Goal: Ask a question: Seek information or help from site administrators or community

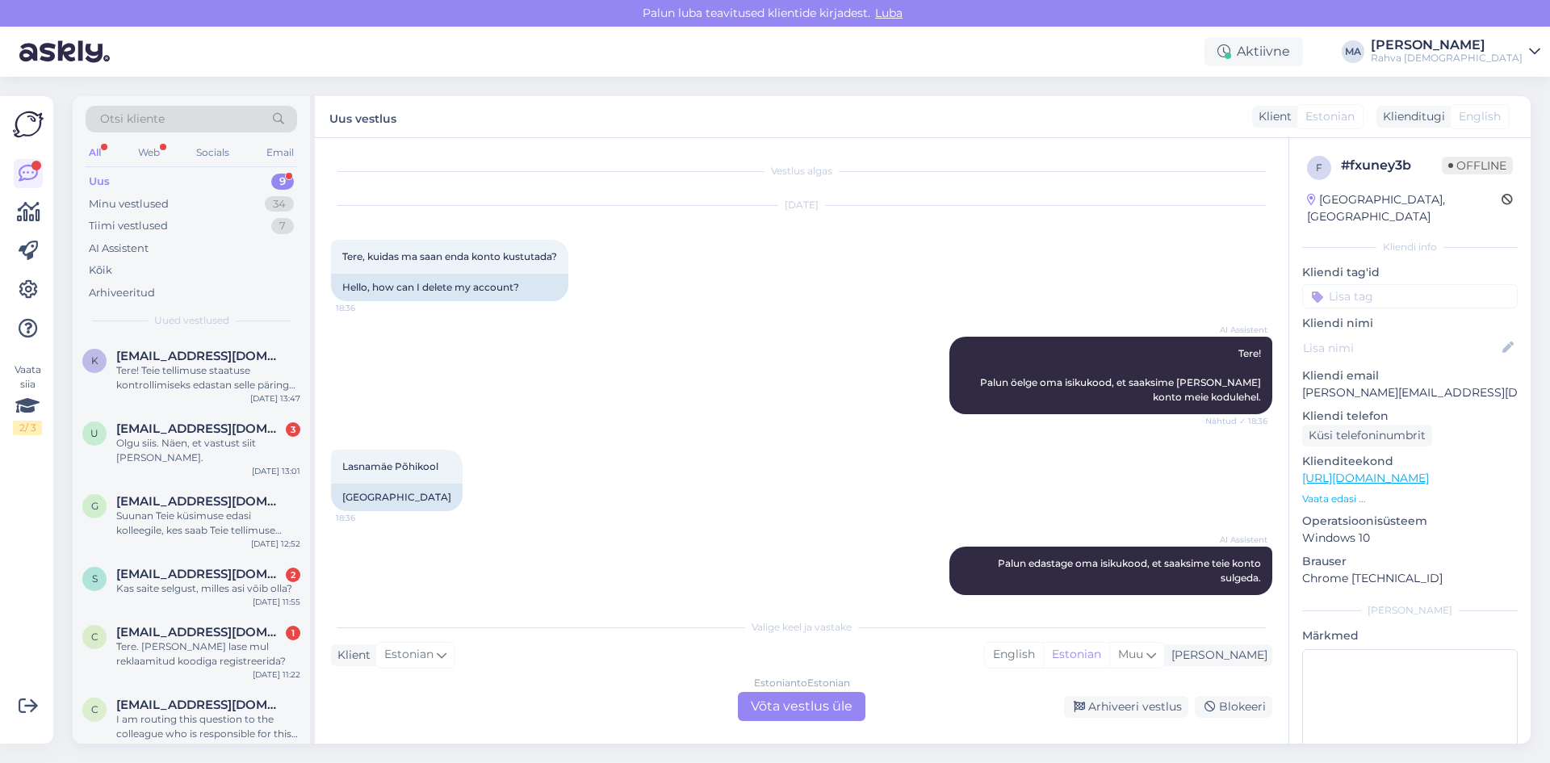
scroll to position [531, 0]
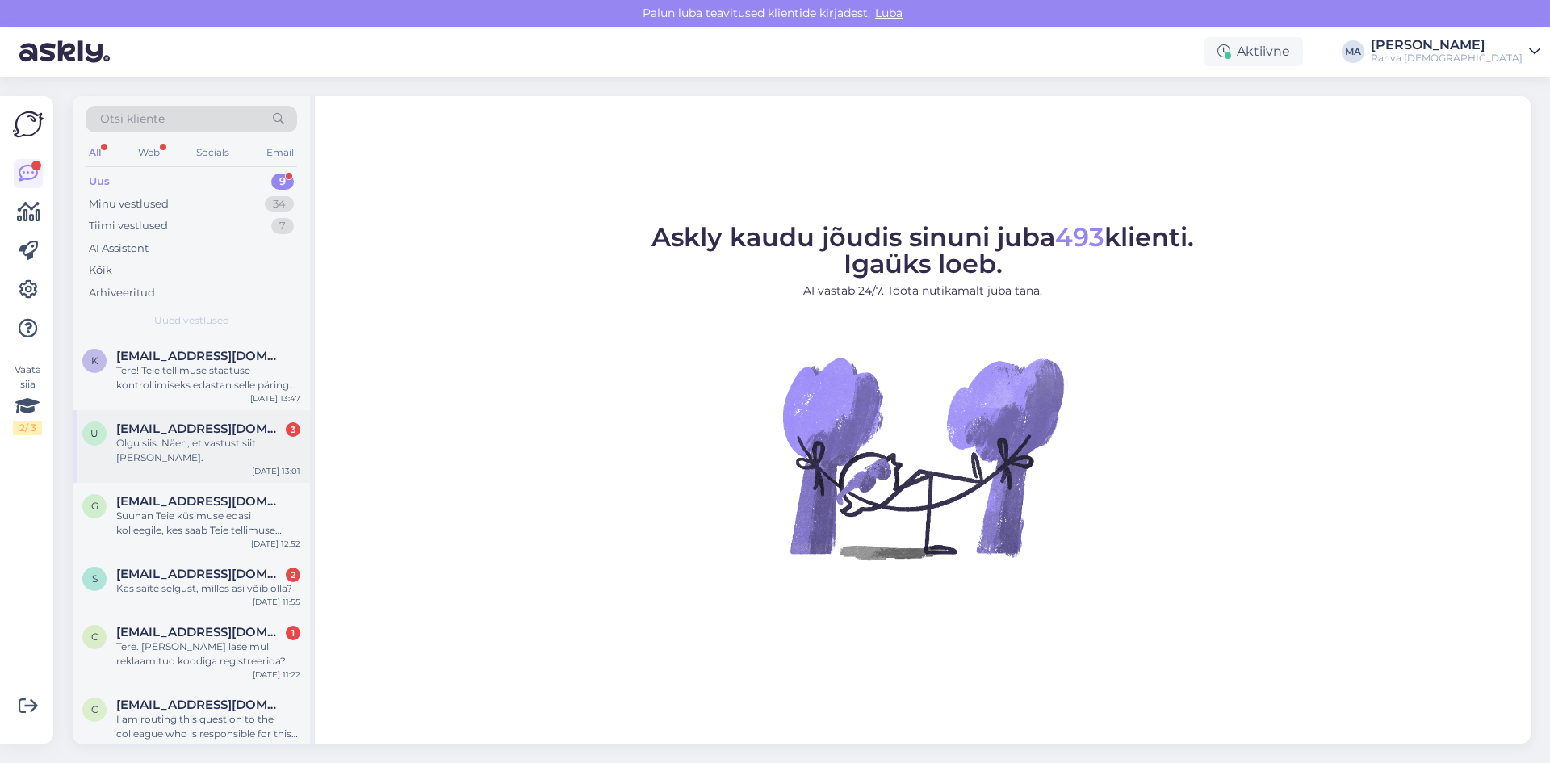
click at [208, 455] on div "u [EMAIL_ADDRESS][DOMAIN_NAME] 3 Olgu siis. Näen, et vastust siit [PERSON_NAME]…" at bounding box center [191, 446] width 237 height 73
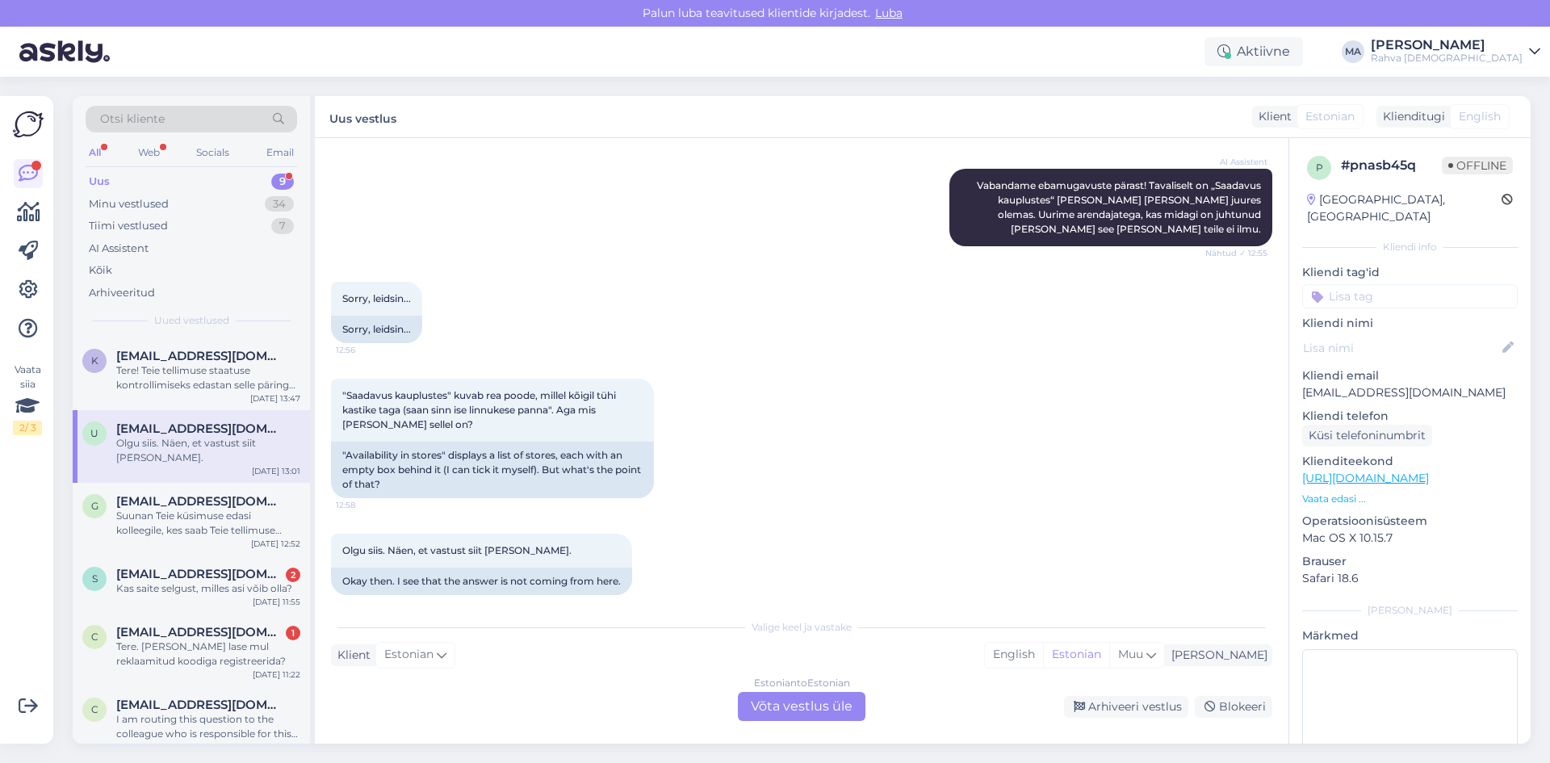
scroll to position [555, 0]
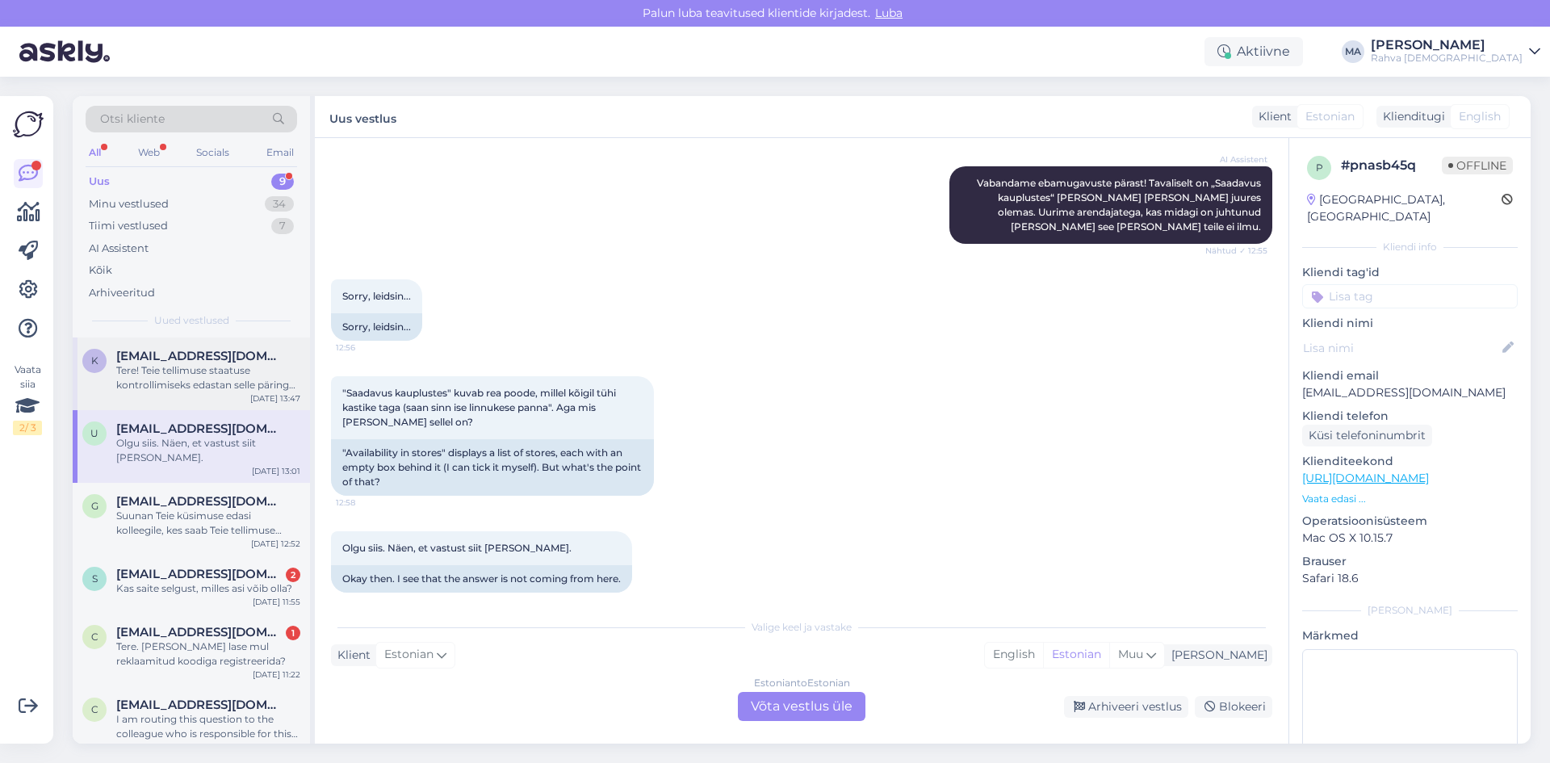
click at [195, 363] on div "Tere! Teie tellimuse staatuse kontrollimiseks edastan selle päringu kolleegile.…" at bounding box center [208, 377] width 184 height 29
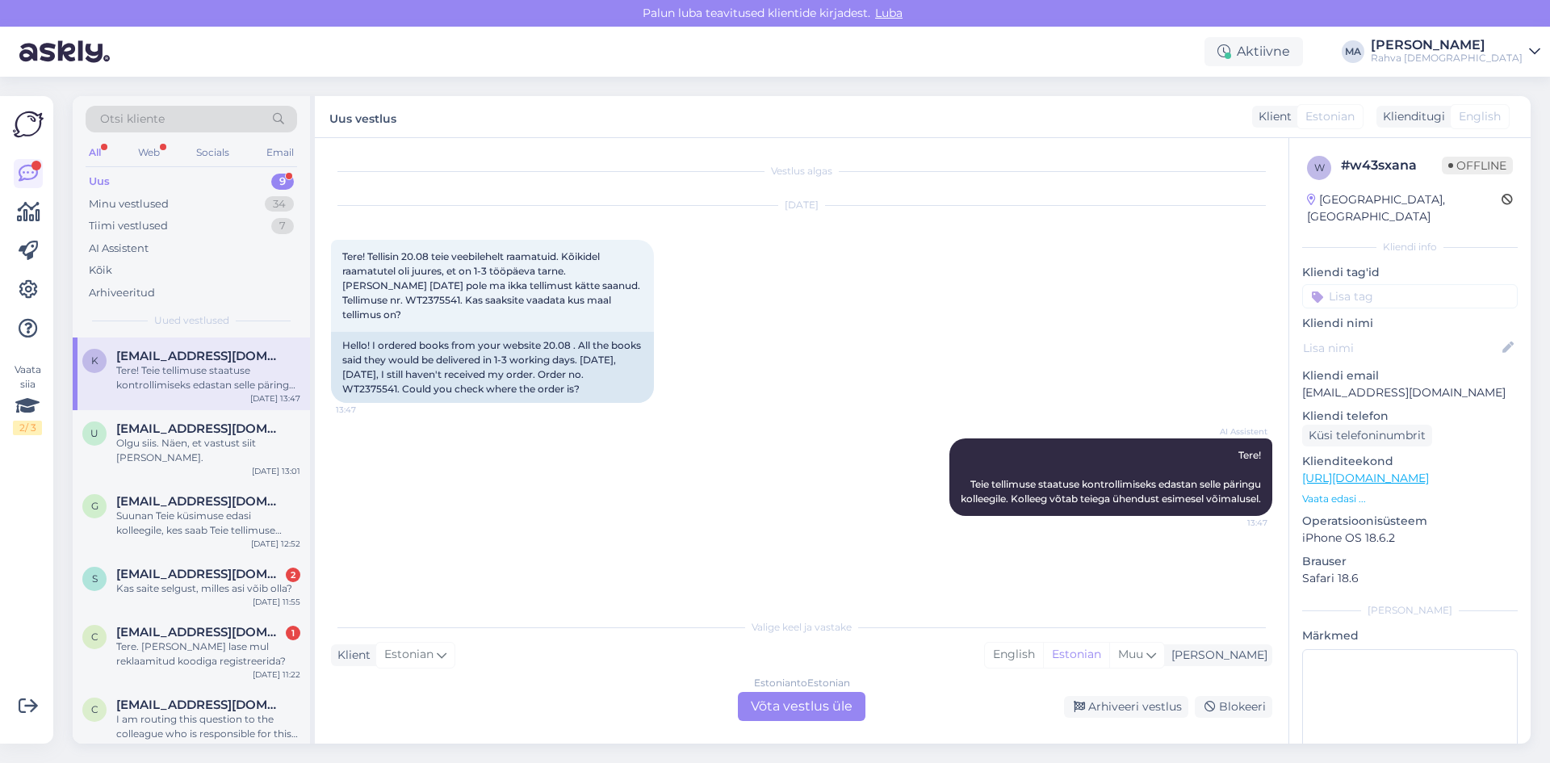
click at [627, 468] on div "AI Assistent Tere! Teie tellimuse staatuse kontrollimiseks edastan selle päring…" at bounding box center [802, 477] width 942 height 113
click at [361, 294] on span "Tere! Tellisin 20.08 teie veebilehelt raamatuid. Kõikidel raamatutel oli juures…" at bounding box center [492, 285] width 300 height 70
copy span "WT2375541"
click at [786, 703] on div "Estonian to Estonian Võta vestlus üle" at bounding box center [802, 706] width 128 height 29
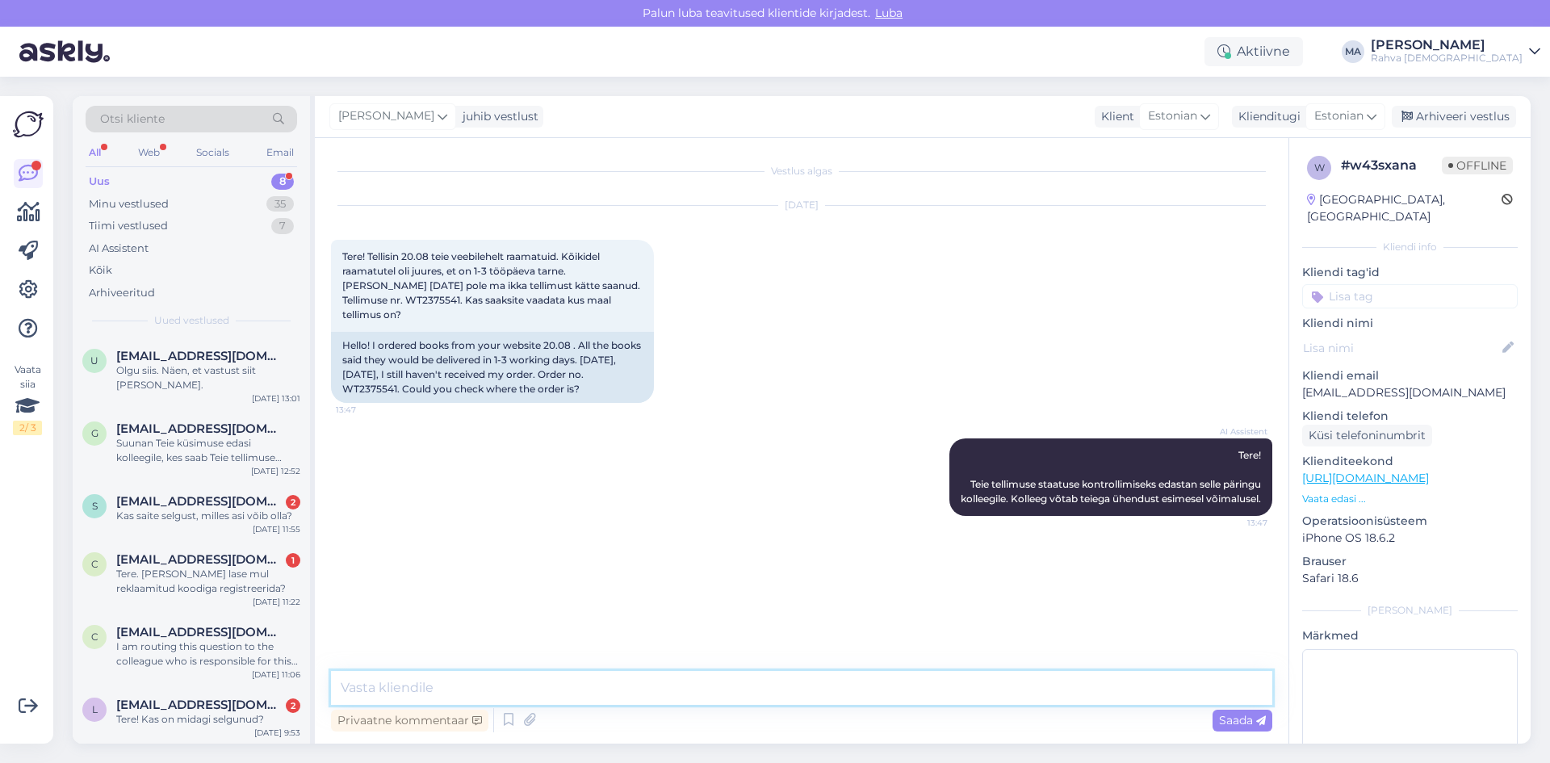
click at [649, 679] on textarea at bounding box center [802, 688] width 942 height 34
type textarea "Tere''"
type textarea "Kuna paljud raamatu tulevad teile välismaalt siis tarnekuupäevaks on [DATE]"
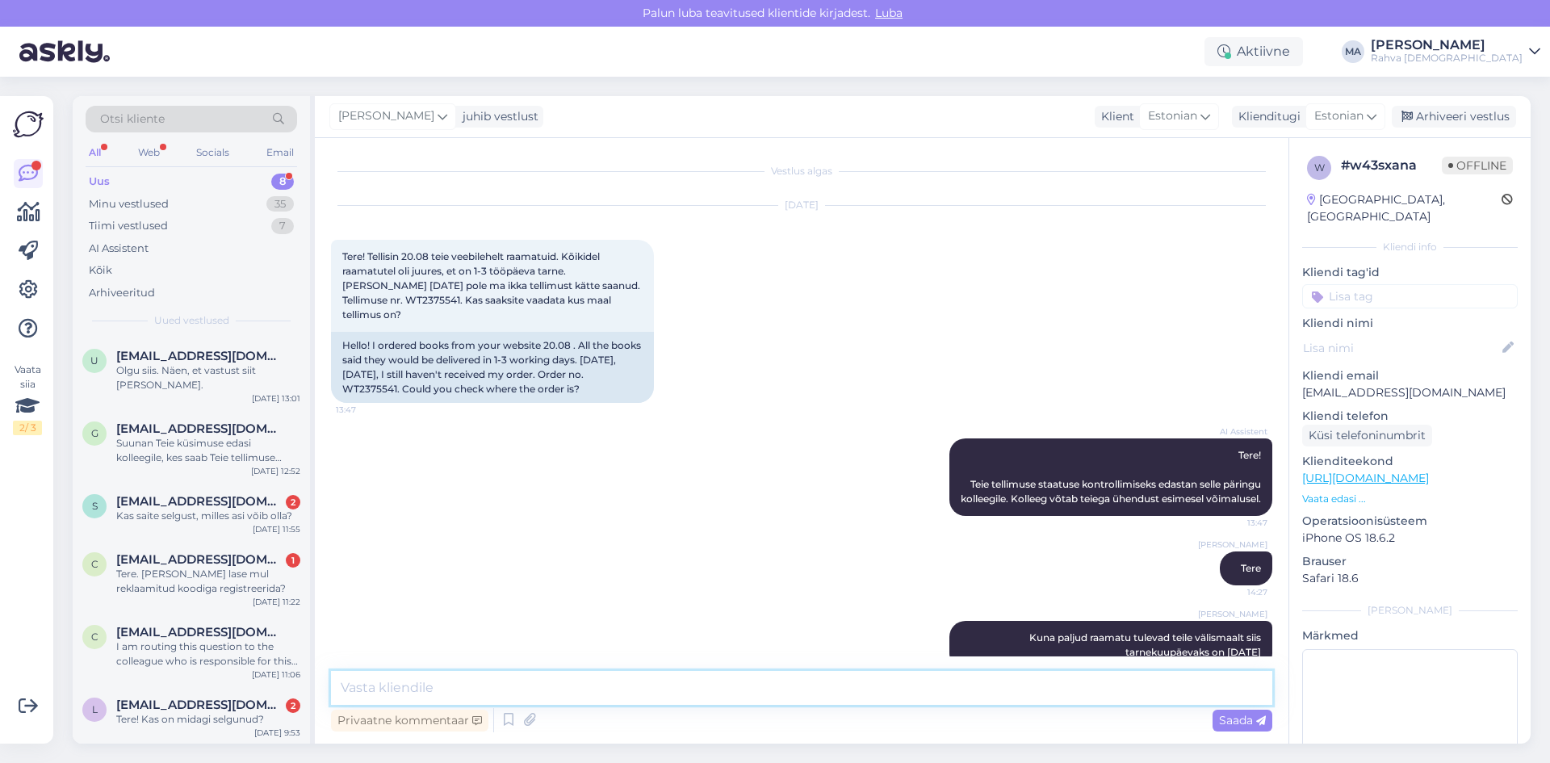
scroll to position [31, 0]
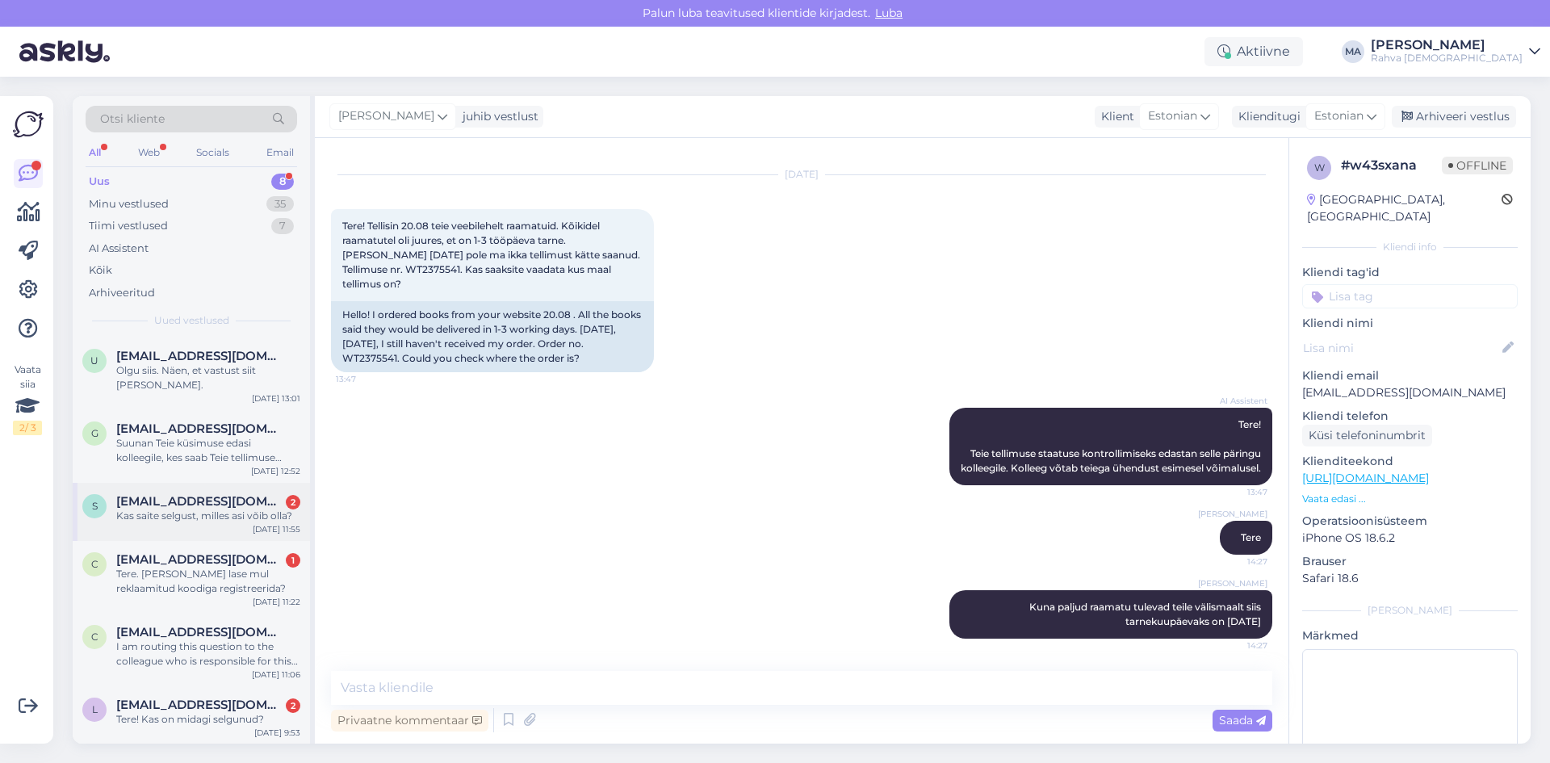
click at [224, 512] on div "s [EMAIL_ADDRESS][DOMAIN_NAME] 2 Kas saite selgust, milles asi võib olla? [DATE…" at bounding box center [191, 512] width 237 height 58
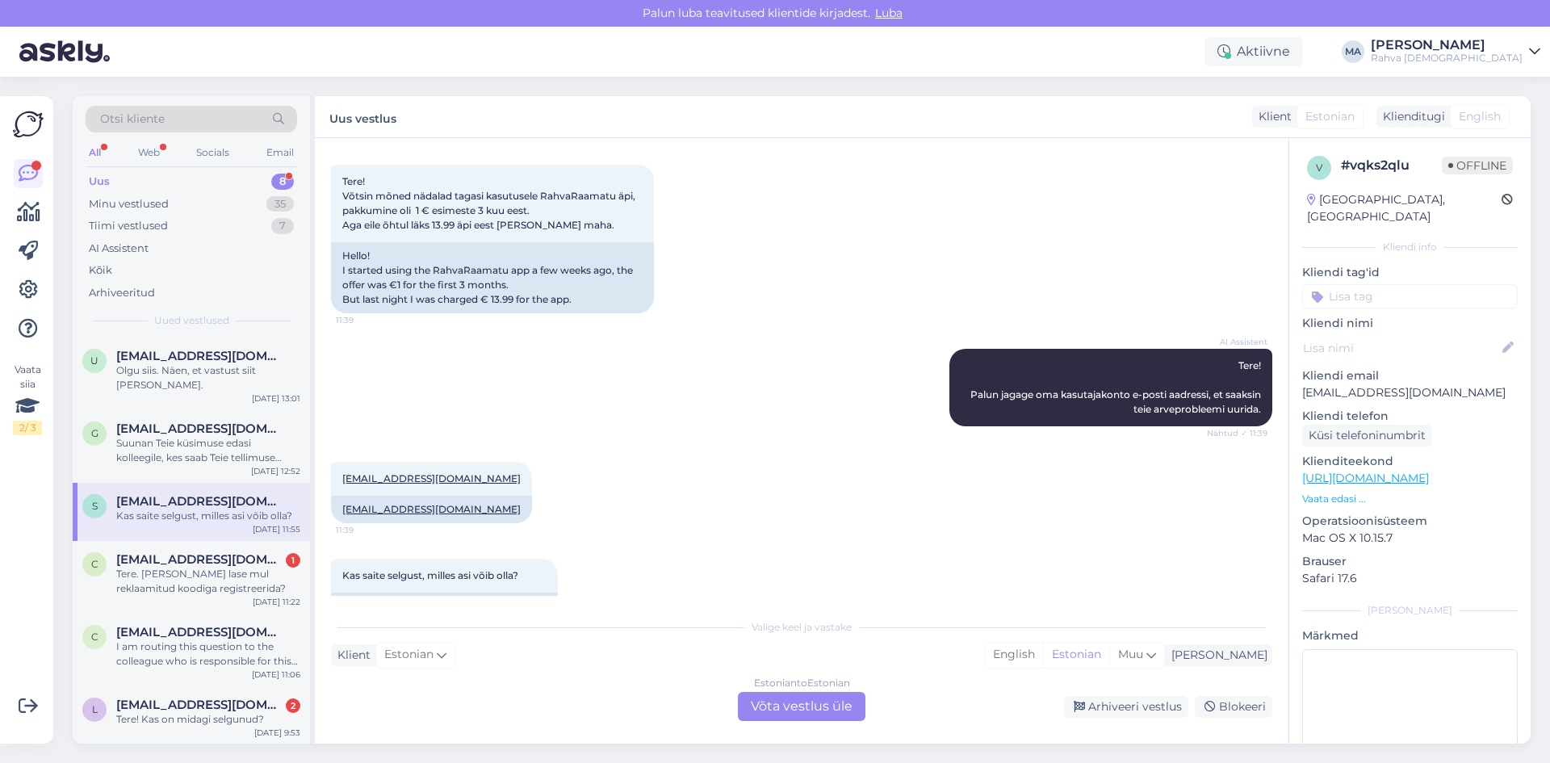
scroll to position [117, 0]
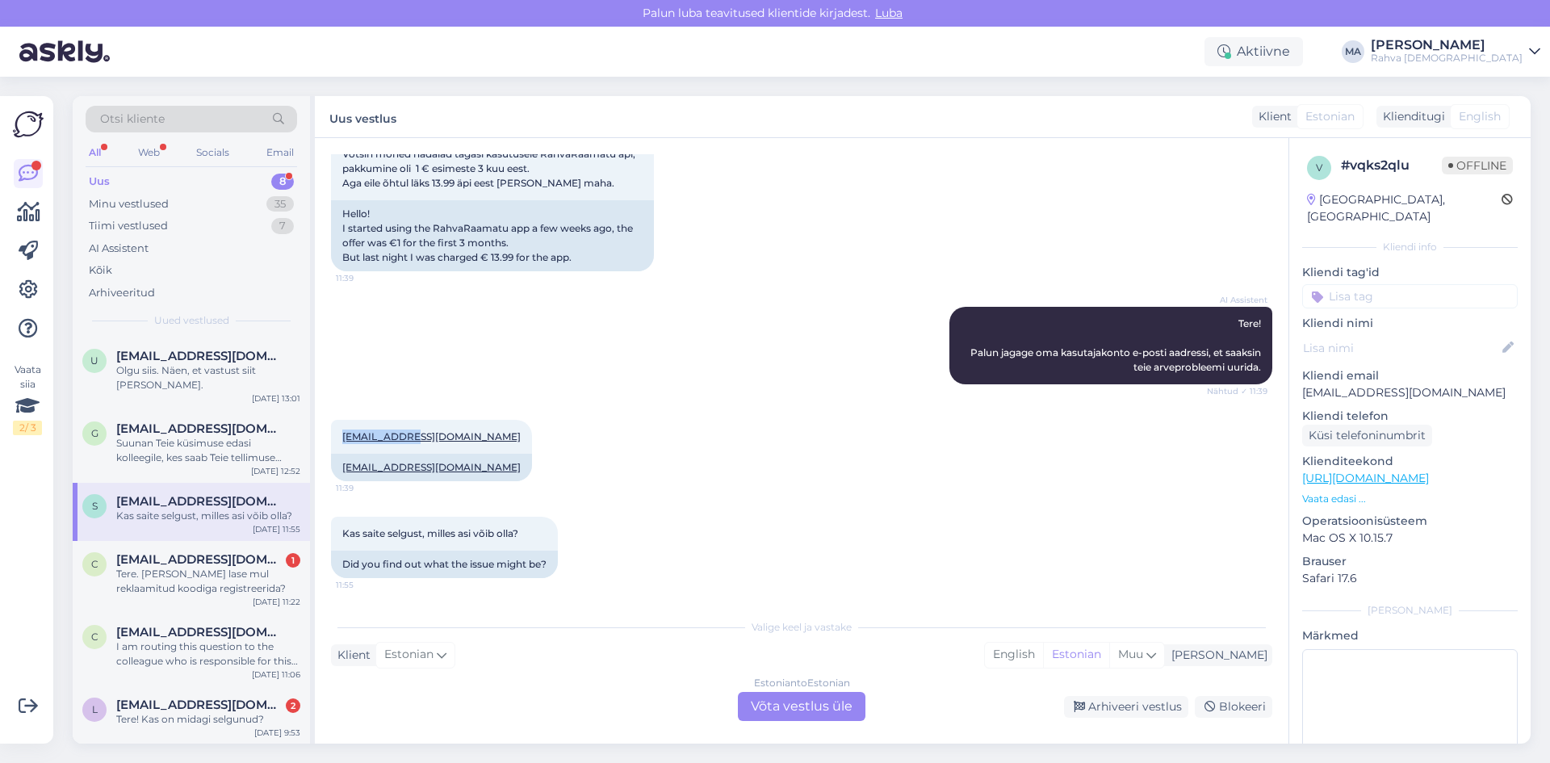
drag, startPoint x: 405, startPoint y: 437, endPoint x: 330, endPoint y: 436, distance: 74.3
click at [330, 436] on div "Vestlus algas [DATE] Tere! Võtsin mõned nädalad tagasi kasutusele RahvaRaamatu …" at bounding box center [802, 441] width 974 height 606
copy link "[EMAIL_ADDRESS][DOMAIN_NAME]"
click at [222, 578] on div "Tere. [PERSON_NAME] lase mul reklaamitud koodiga registreerida?" at bounding box center [208, 581] width 184 height 29
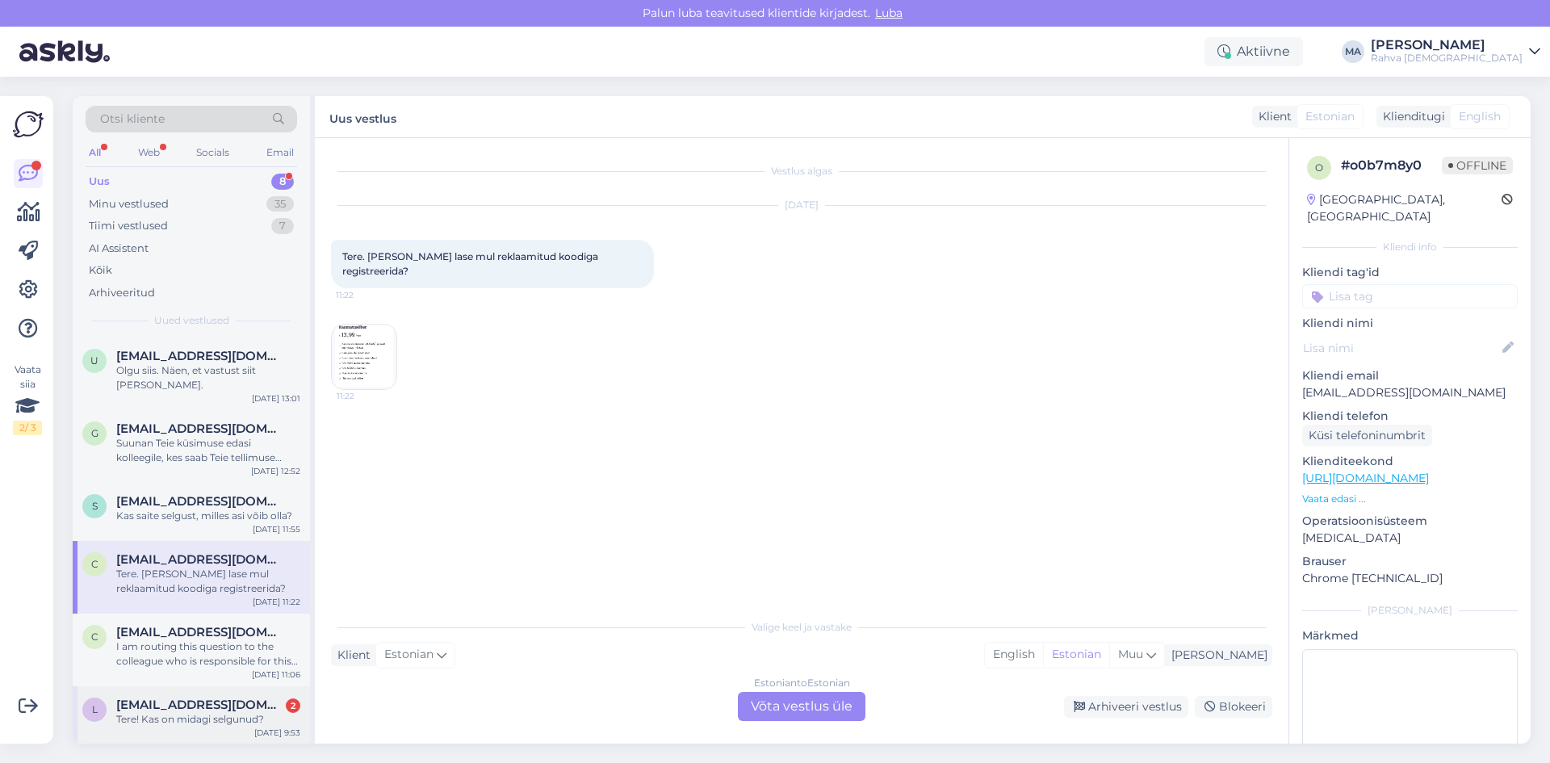
click at [204, 698] on span "[EMAIL_ADDRESS][DOMAIN_NAME]" at bounding box center [200, 705] width 168 height 15
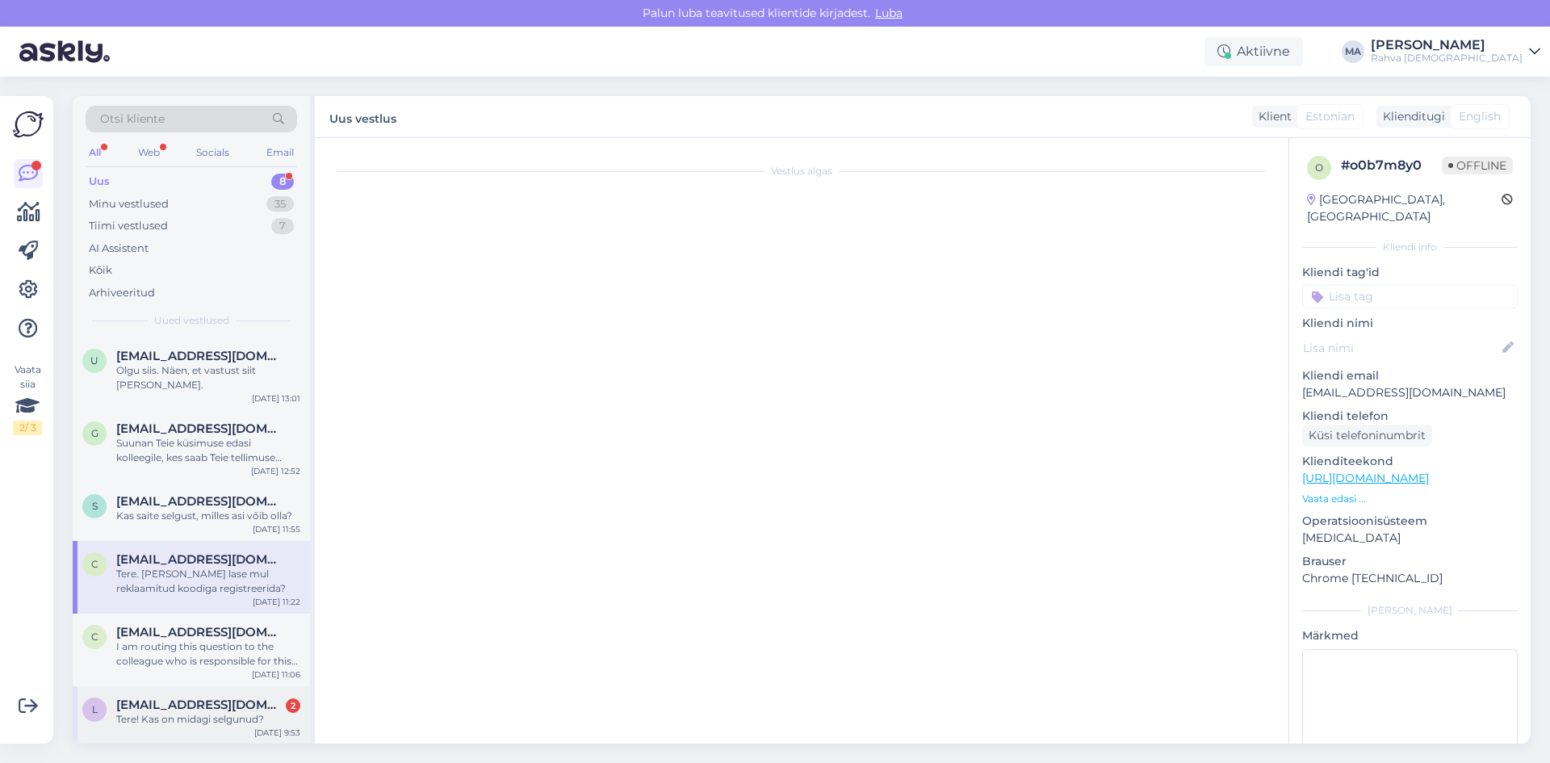
scroll to position [180, 0]
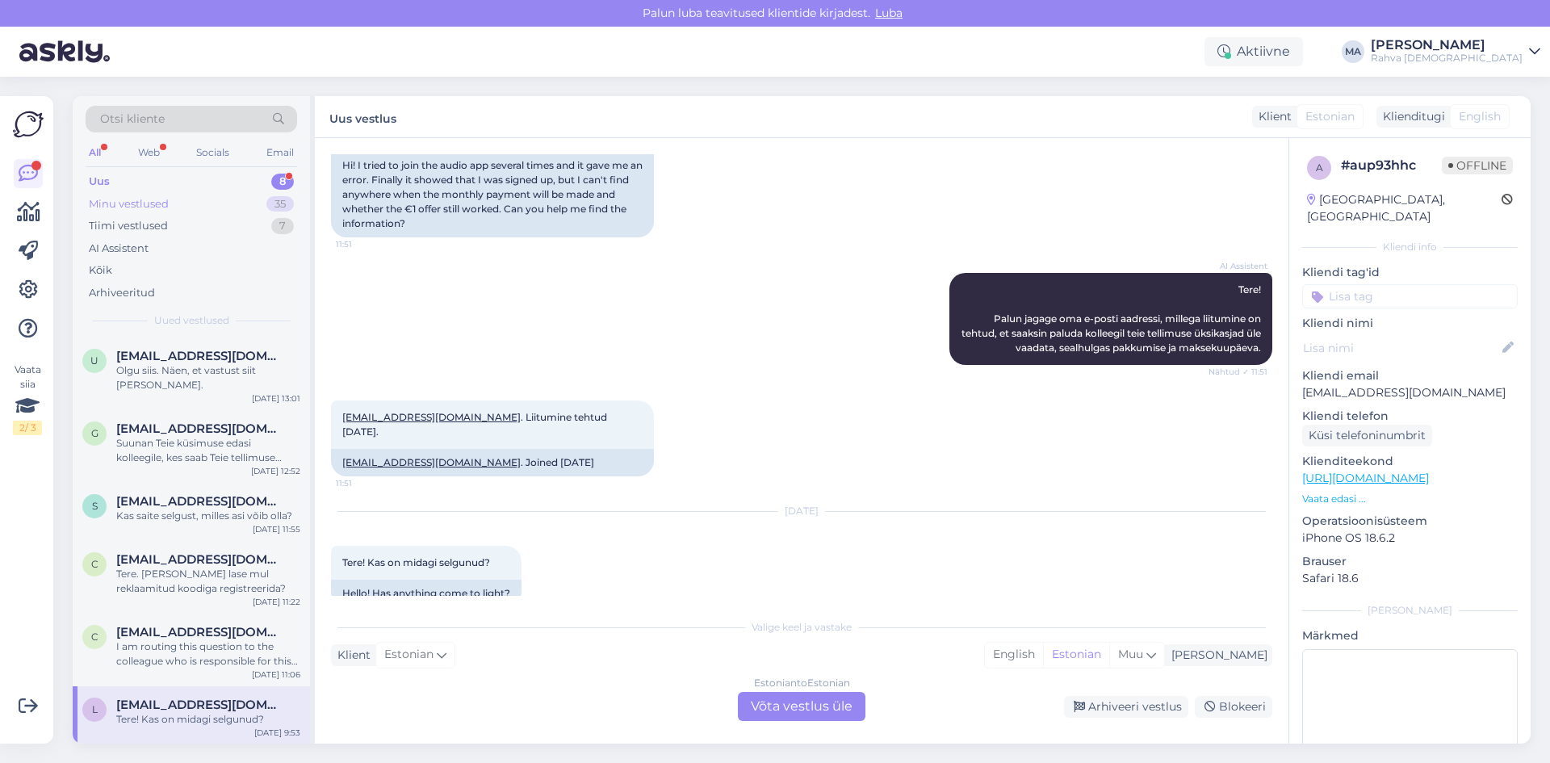
click at [173, 210] on div "Minu vestlused 35" at bounding box center [192, 204] width 212 height 23
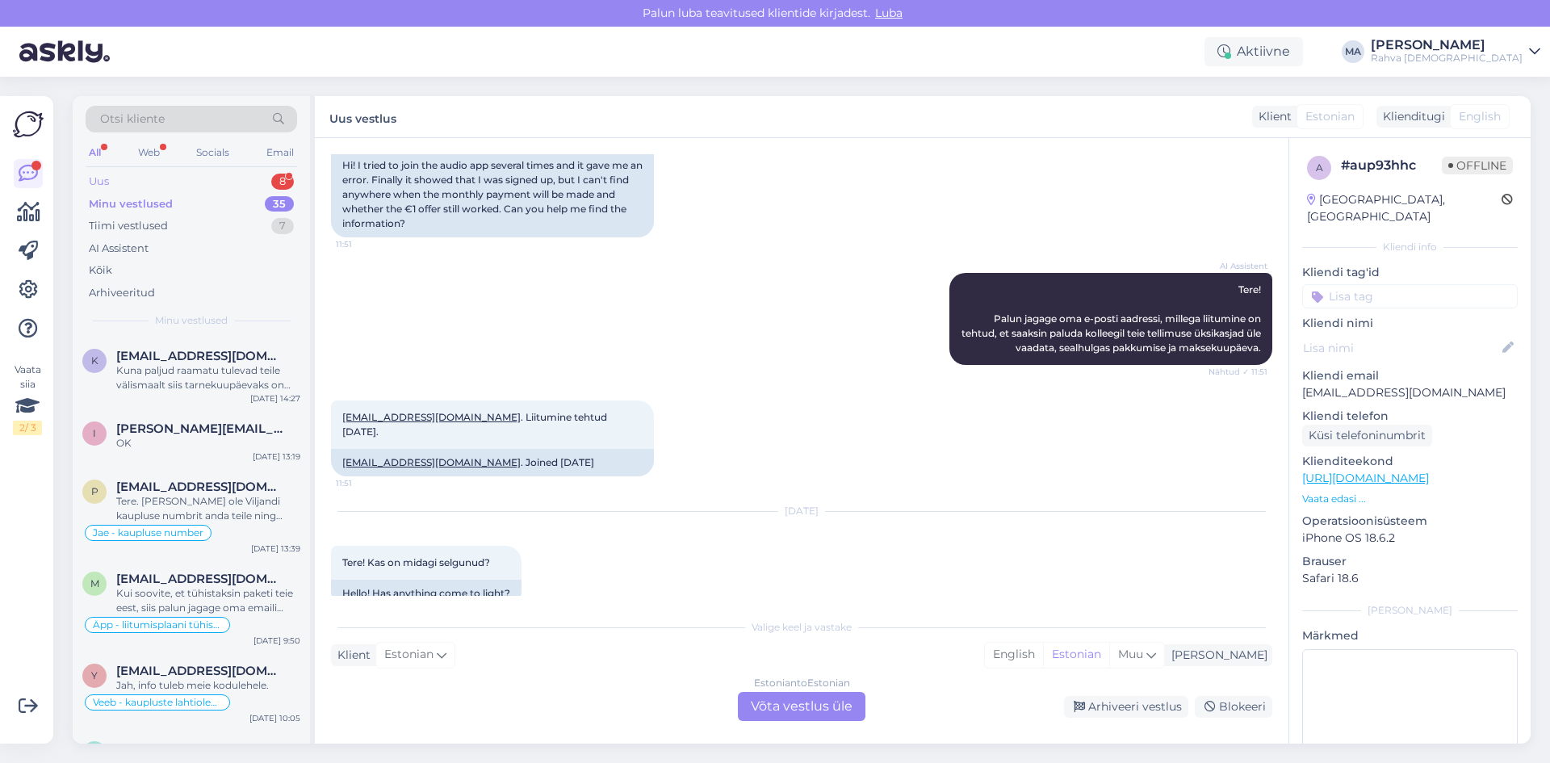
click at [181, 183] on div "Uus 8" at bounding box center [192, 181] width 212 height 23
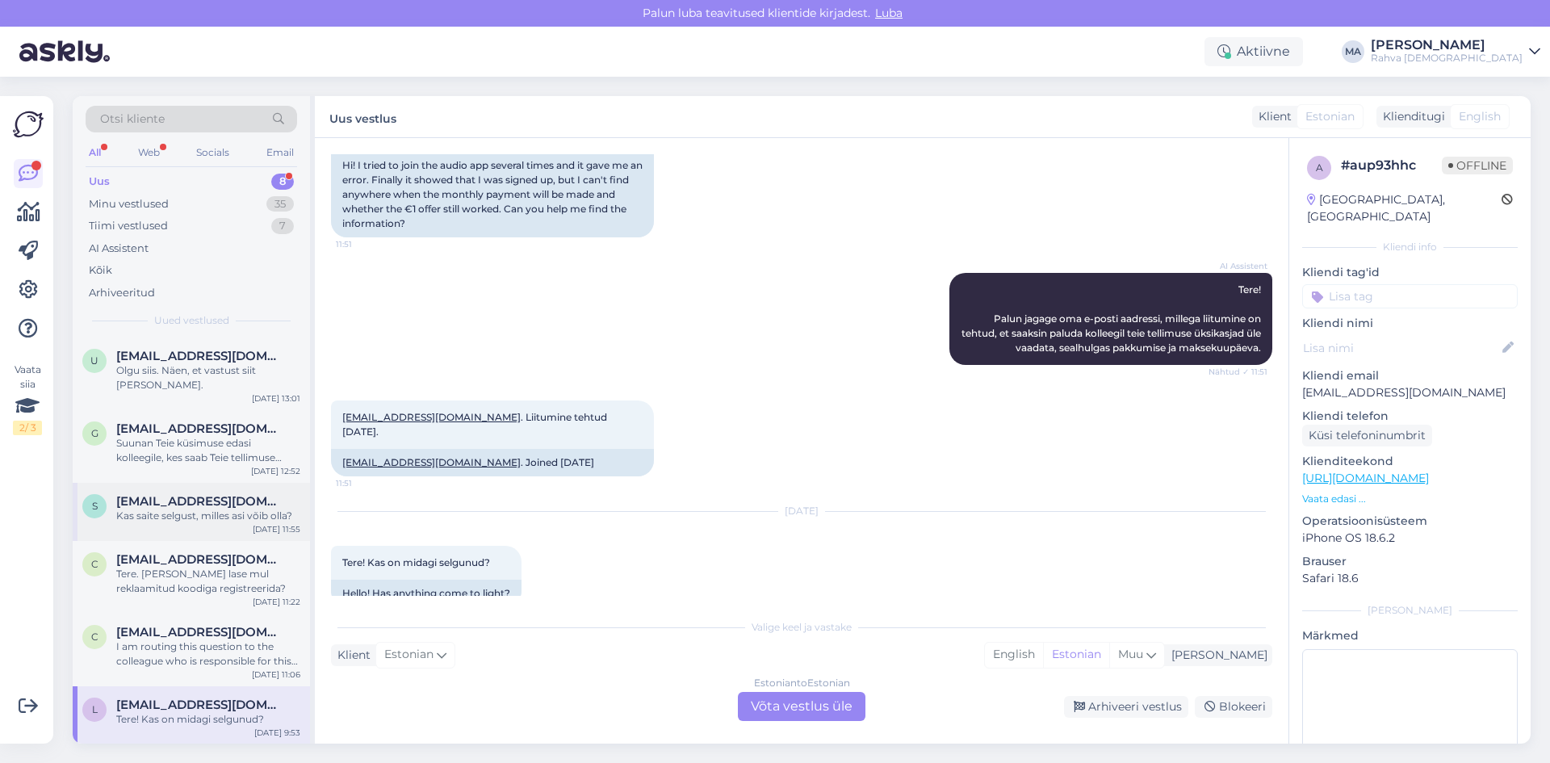
scroll to position [132, 0]
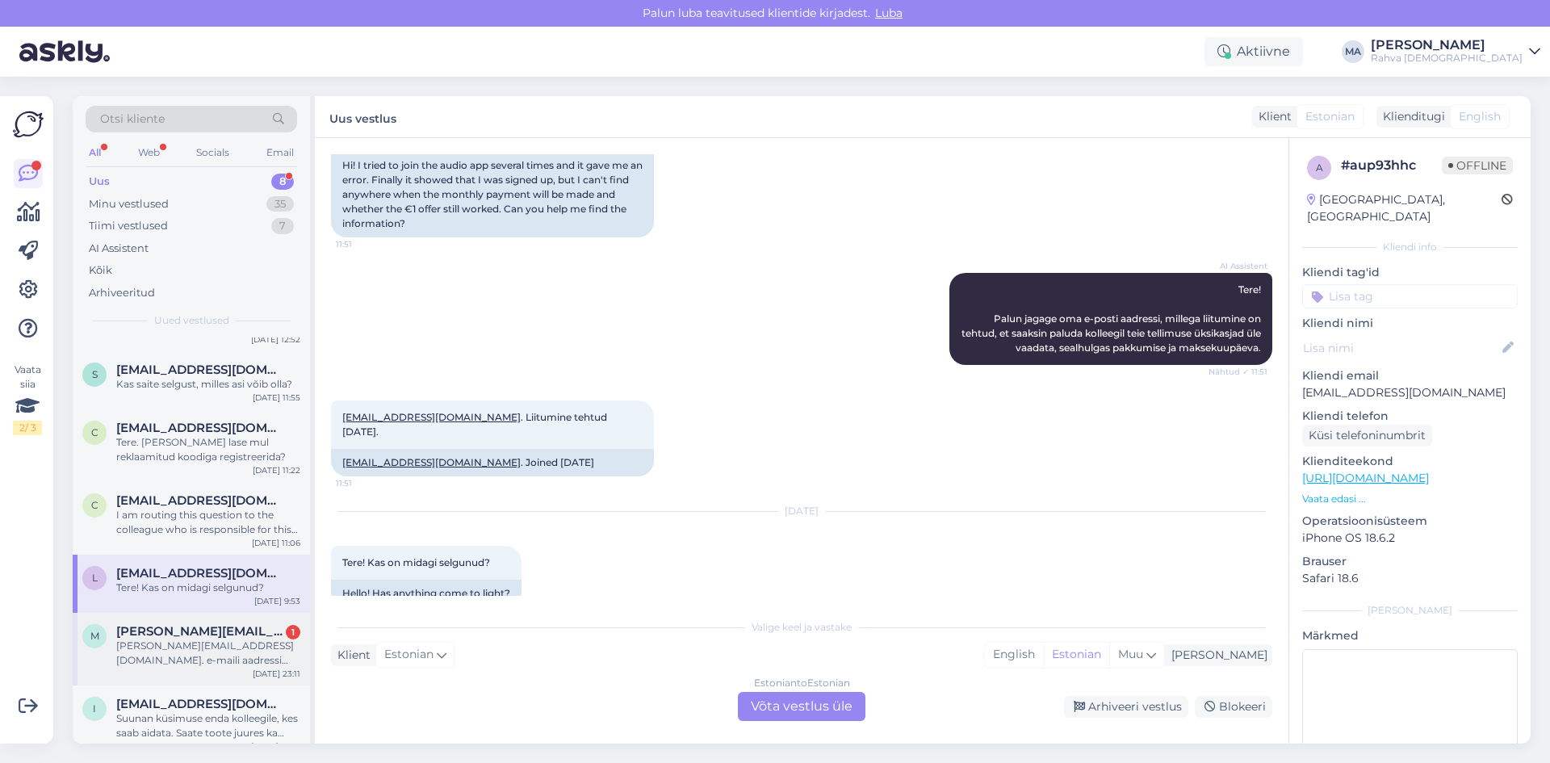
click at [188, 639] on div "[PERSON_NAME][EMAIL_ADDRESS][DOMAIN_NAME]. e-maili aadressi küsiti ju siin akna…" at bounding box center [208, 653] width 184 height 29
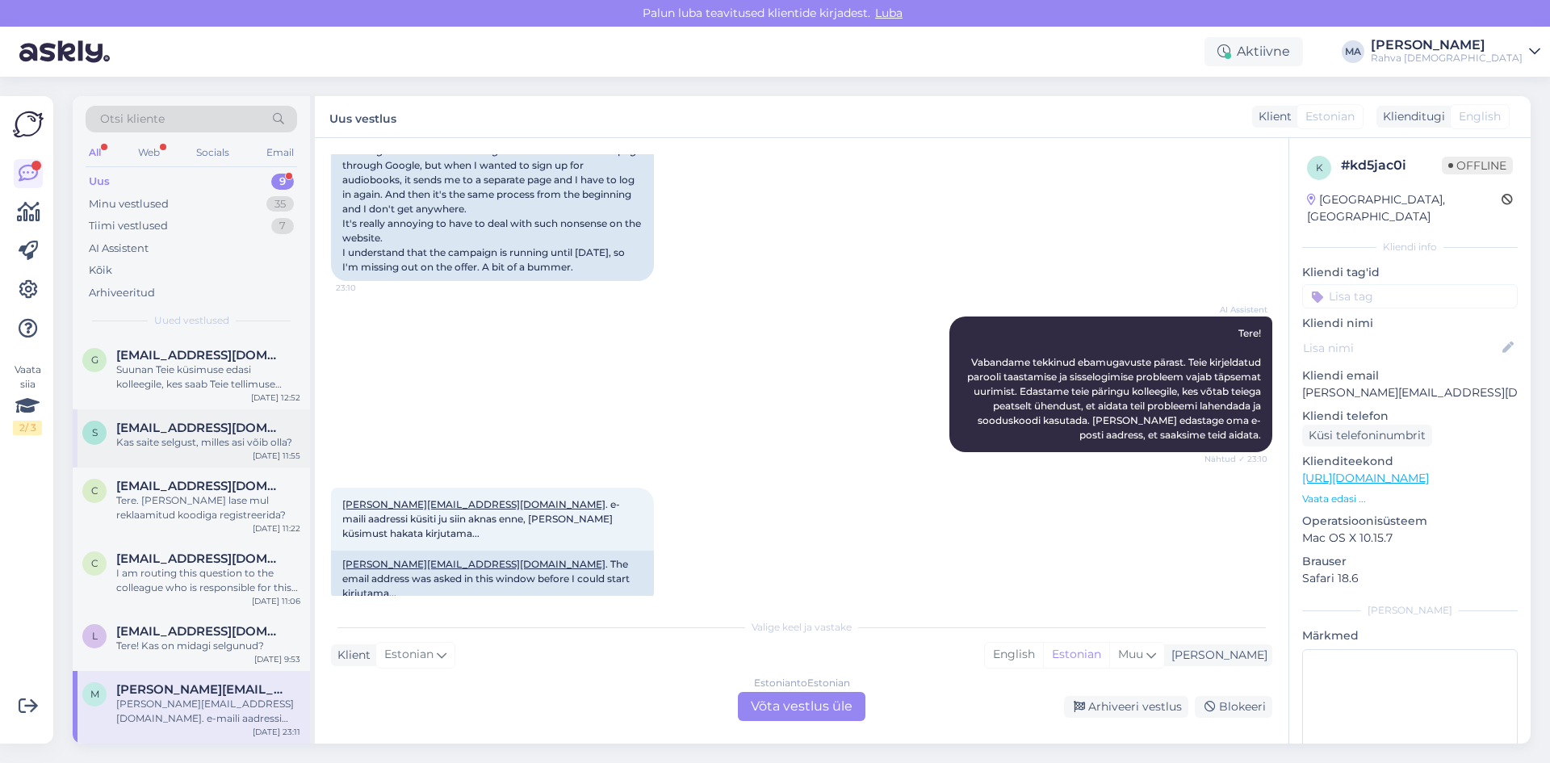
scroll to position [0, 0]
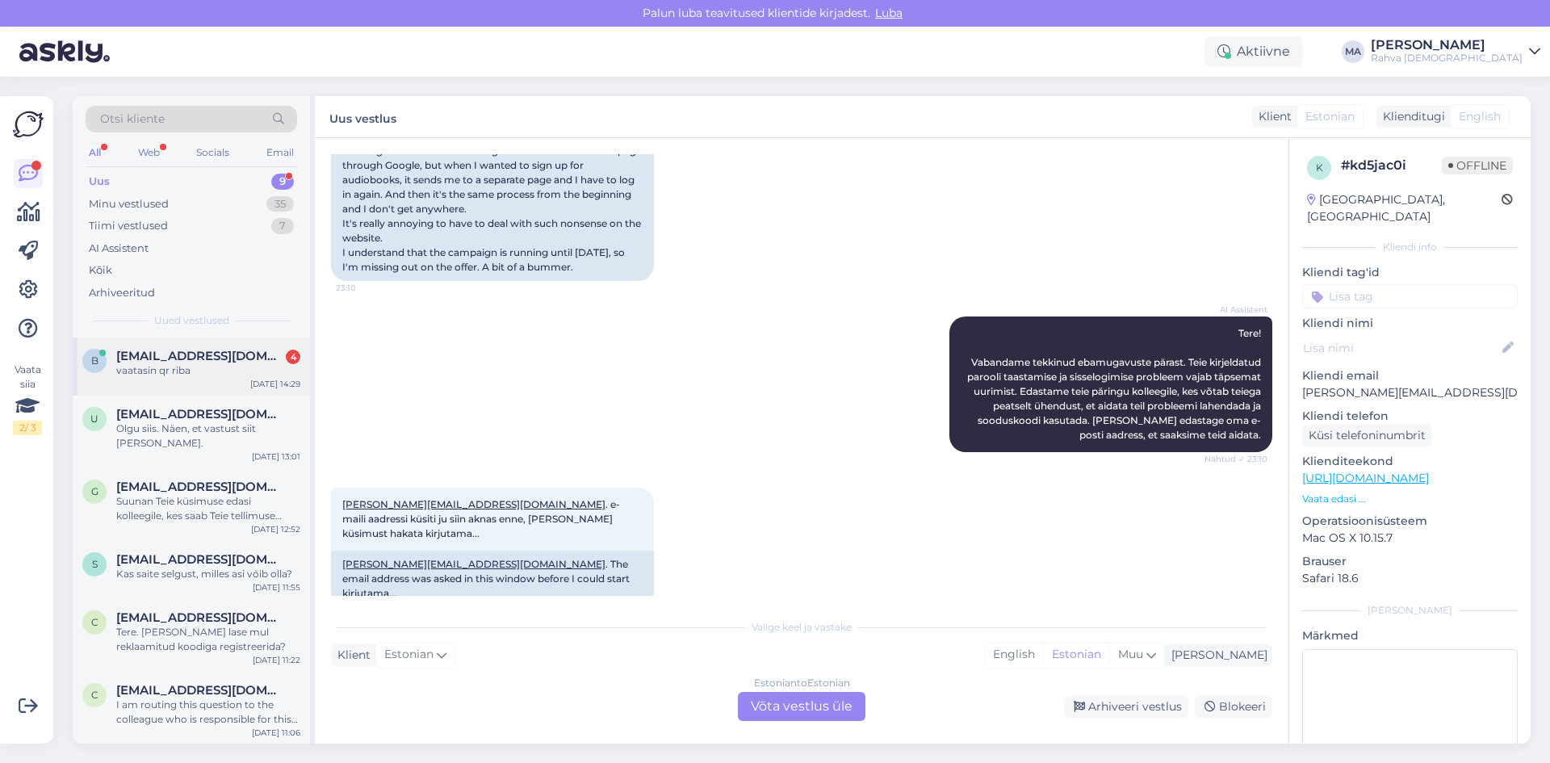
click at [221, 375] on div "vaatasin qr riba" at bounding box center [208, 370] width 184 height 15
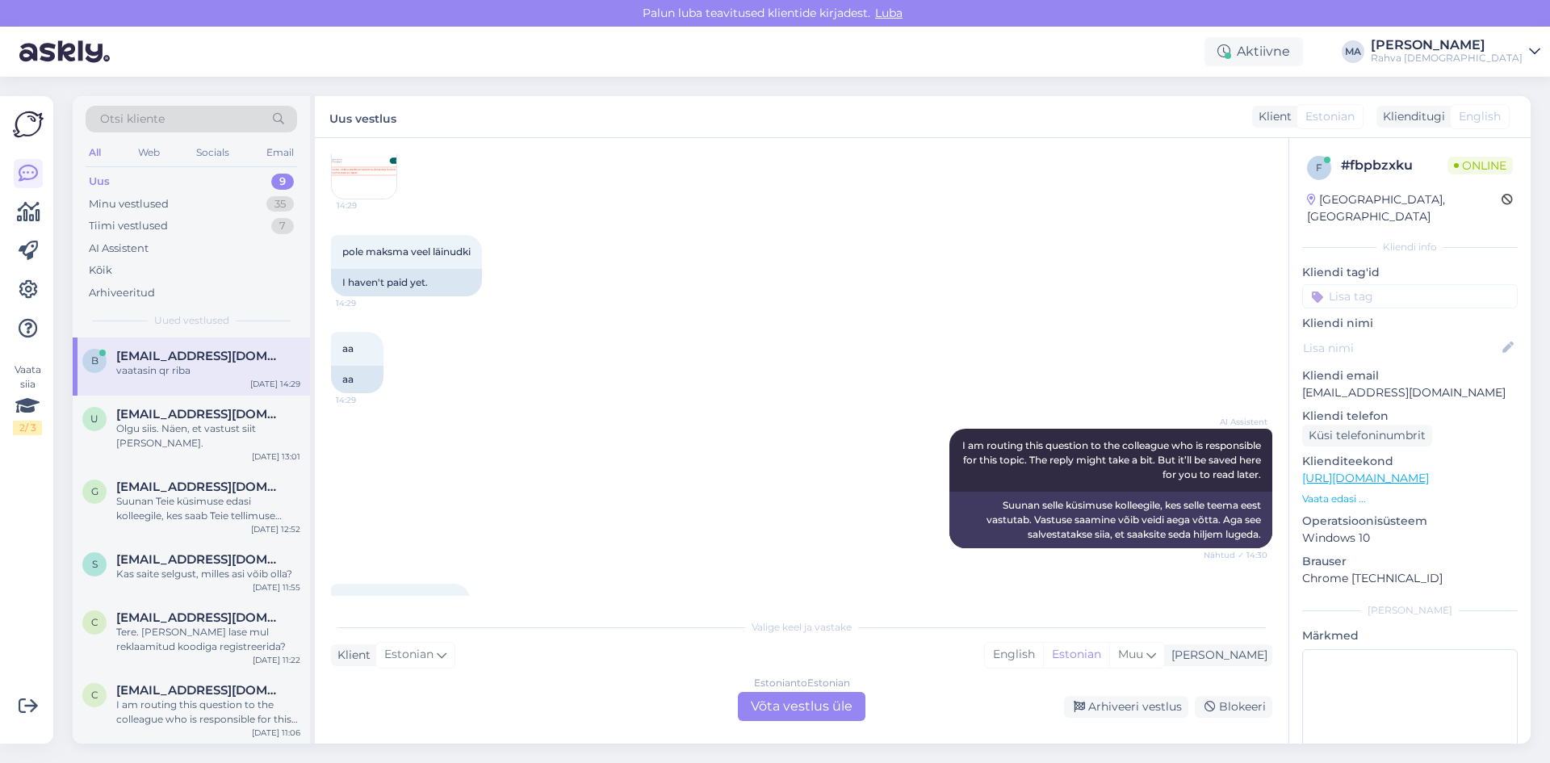
scroll to position [524, 0]
